Goal: Find specific page/section: Find specific page/section

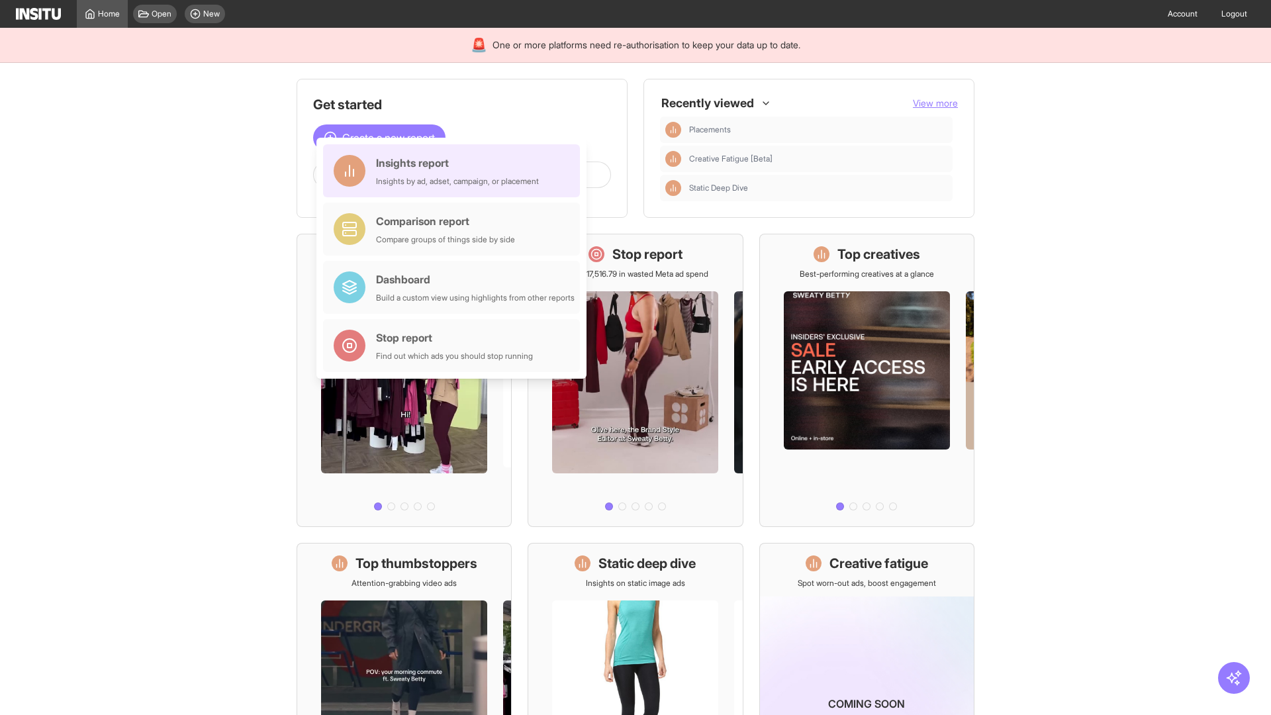
click at [455, 171] on div "Insights report Insights by ad, adset, campaign, or placement" at bounding box center [457, 171] width 163 height 32
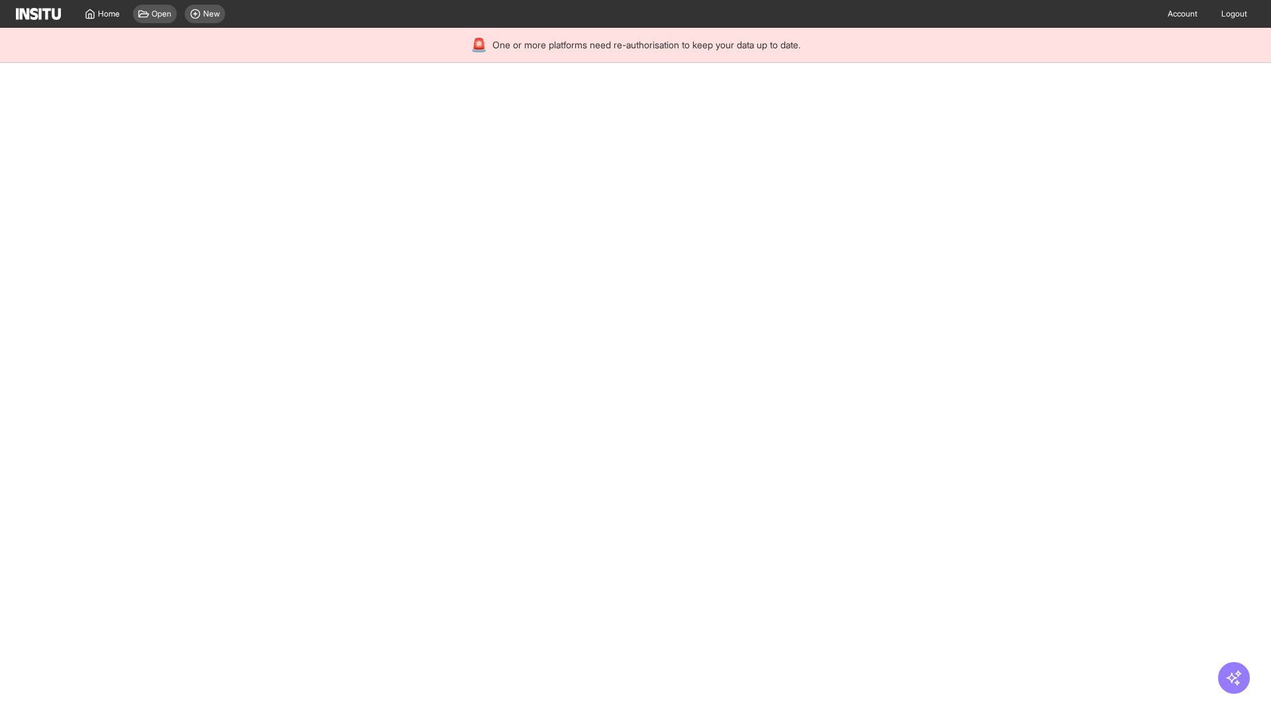
select select "**"
